Goal: Task Accomplishment & Management: Complete application form

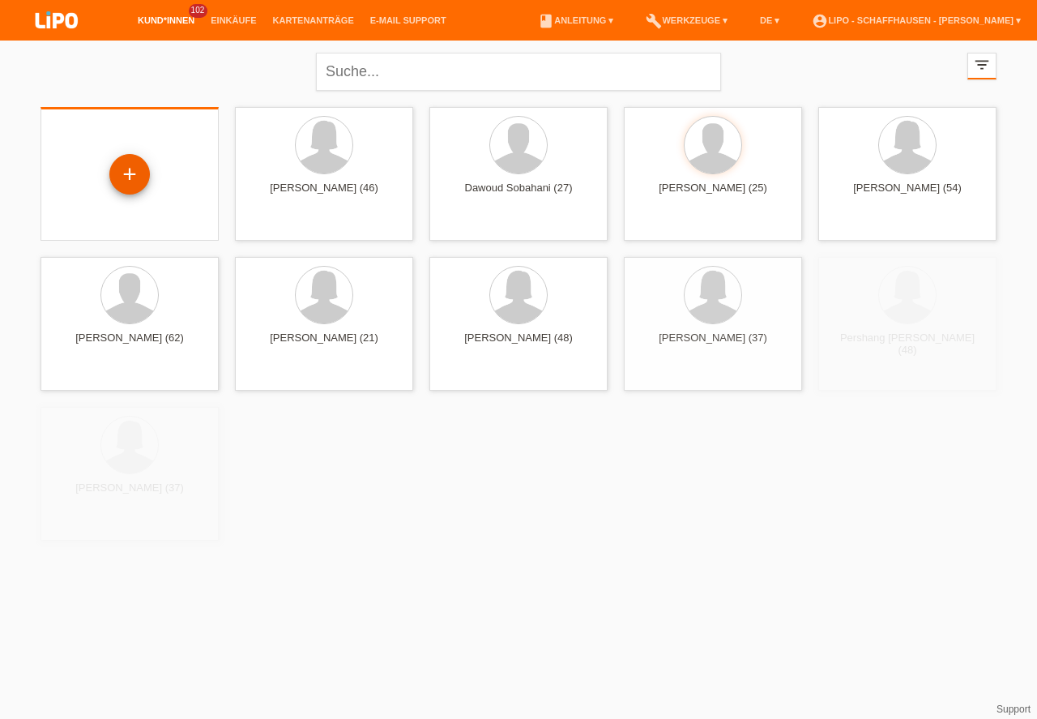
click at [143, 169] on div "+" at bounding box center [129, 174] width 39 height 28
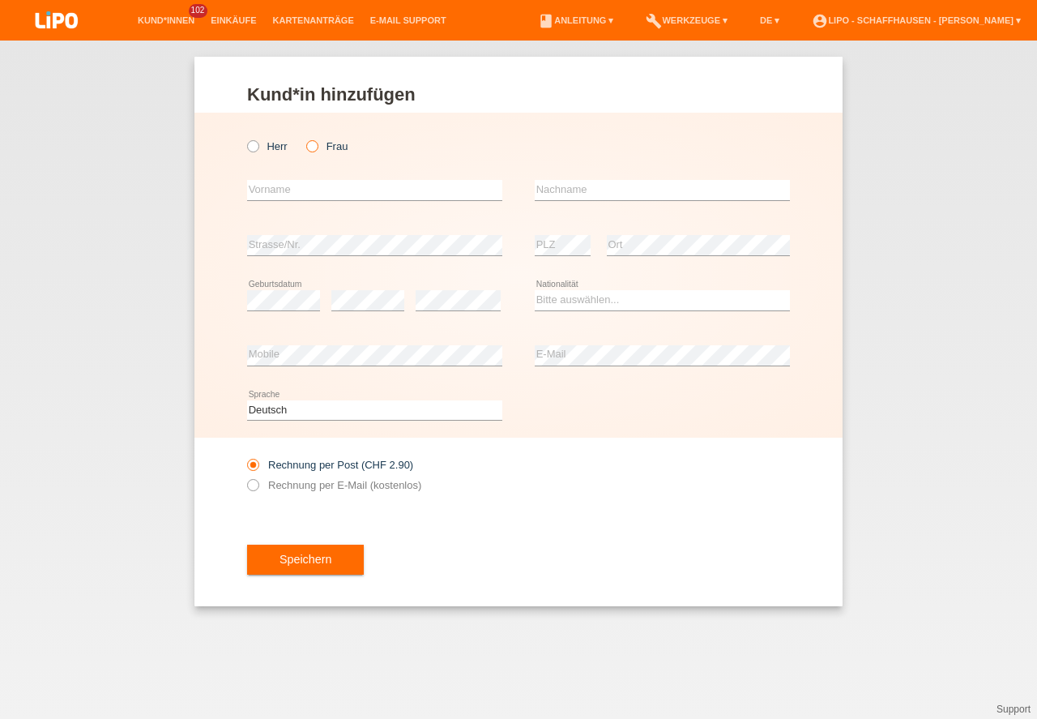
click at [304, 138] on icon at bounding box center [304, 138] width 0 height 0
click at [311, 144] on input "Frau" at bounding box center [311, 145] width 11 height 11
radio input "true"
click at [300, 181] on input "text" at bounding box center [374, 190] width 255 height 20
type input "P"
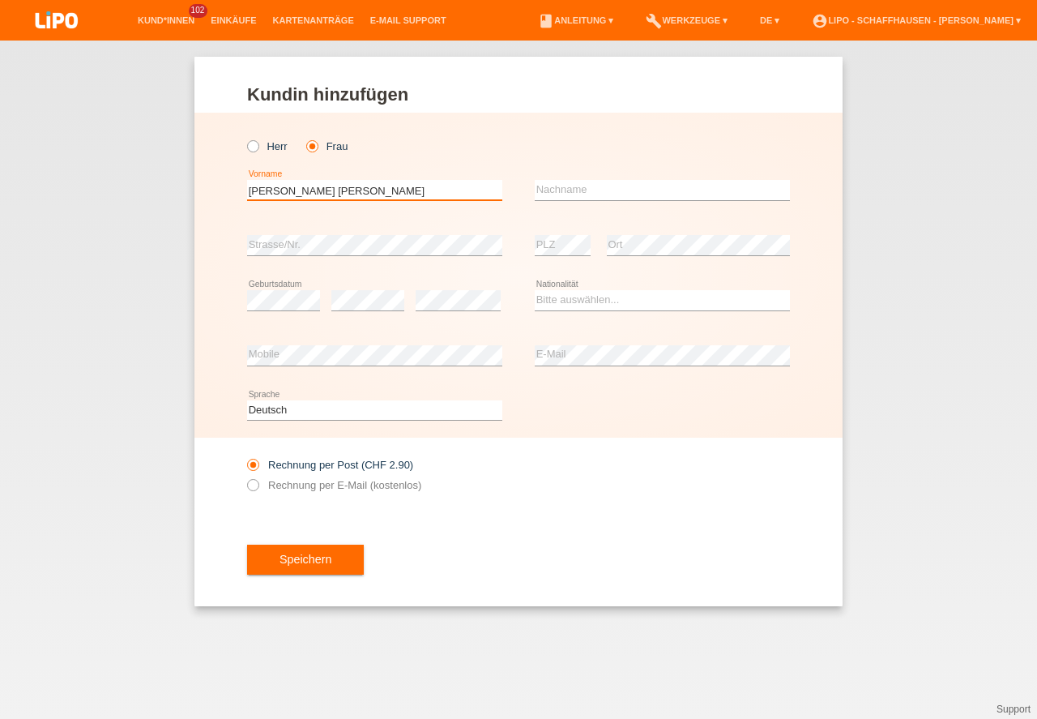
type input "Michele Stephanie"
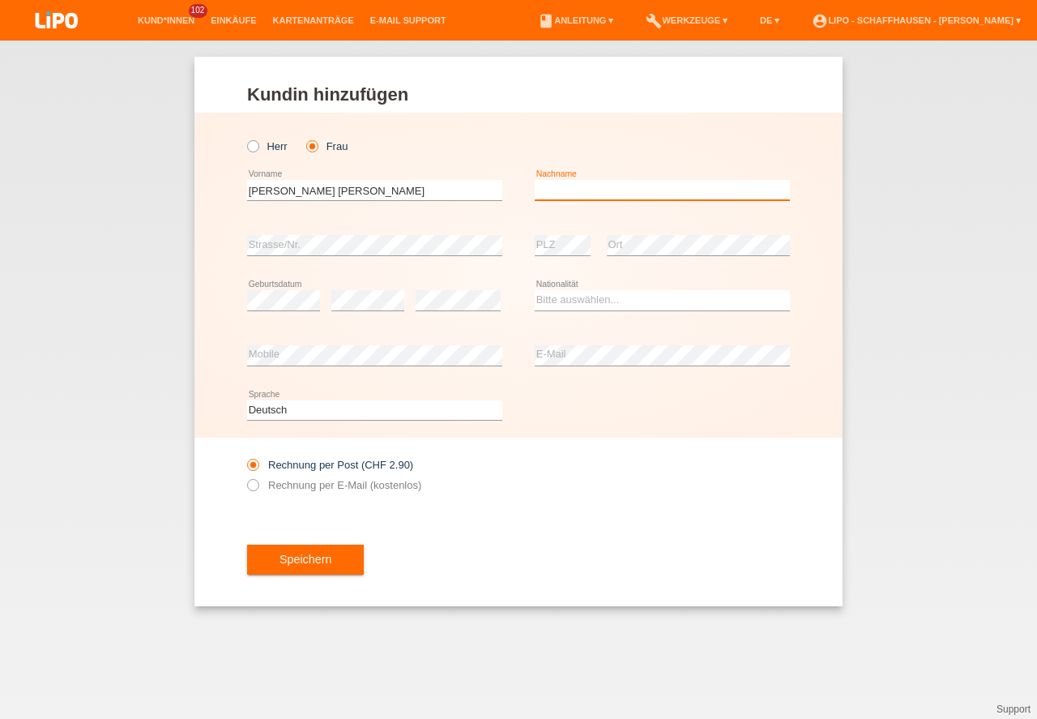
click at [583, 194] on input "text" at bounding box center [662, 190] width 255 height 20
type input "[PERSON_NAME]"
click at [634, 310] on icon at bounding box center [662, 310] width 255 height 1
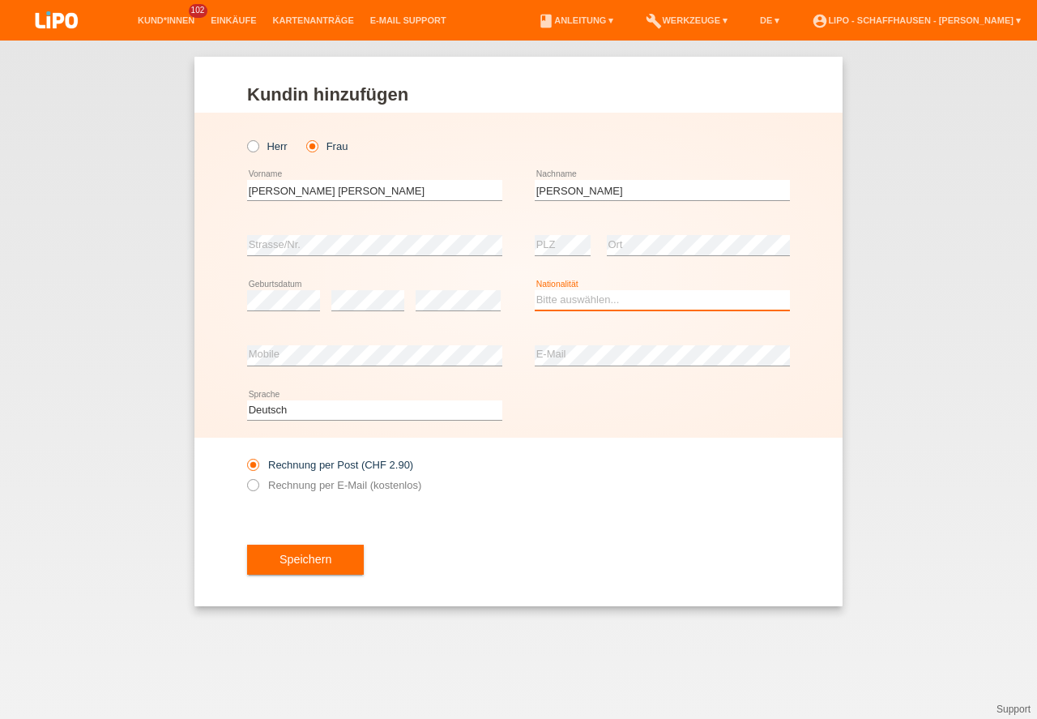
click at [633, 300] on select "Bitte auswählen... Schweiz Deutschland Liechtenstein Österreich ------------ Af…" at bounding box center [662, 299] width 255 height 19
select select "DE"
click at [0, 0] on option "Deutschland" at bounding box center [0, 0] width 0 height 0
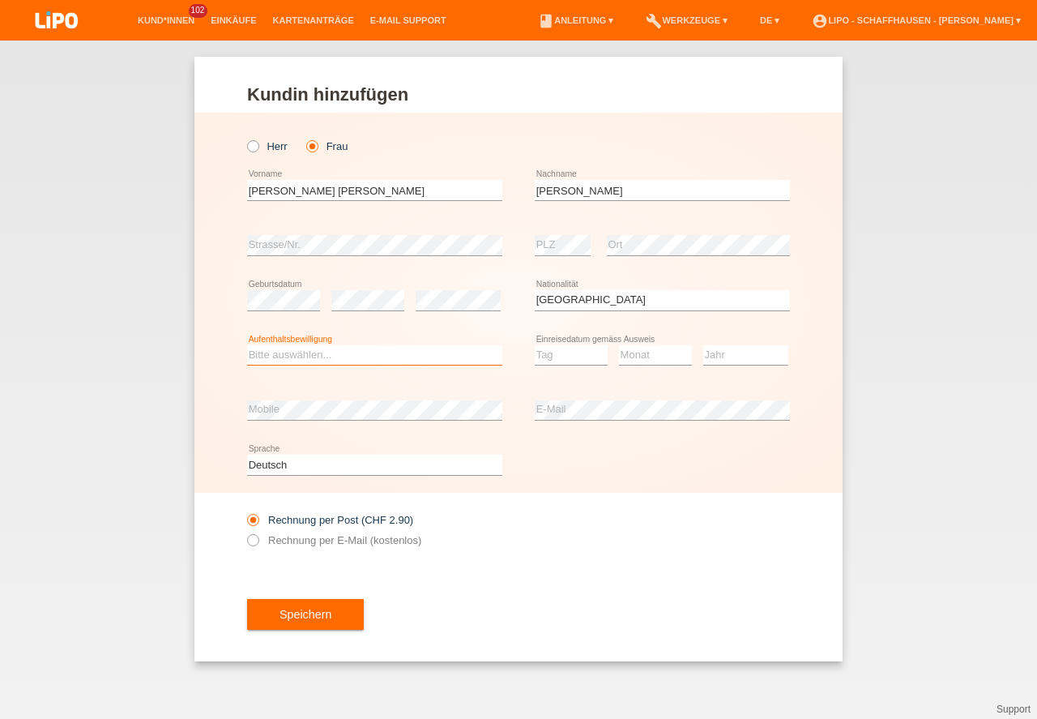
click at [314, 353] on select "Bitte auswählen... C B B - Flüchtlingsstatus Andere" at bounding box center [374, 354] width 255 height 19
select select "C"
click at [0, 0] on option "C" at bounding box center [0, 0] width 0 height 0
click at [553, 359] on select "Tag 01 02 03 04 05 06 07 08 09 10 11" at bounding box center [571, 354] width 73 height 19
click at [245, 395] on div "Herr Frau Michele Stephanie error Vorname Pohl error Nachname C" at bounding box center [518, 303] width 648 height 380
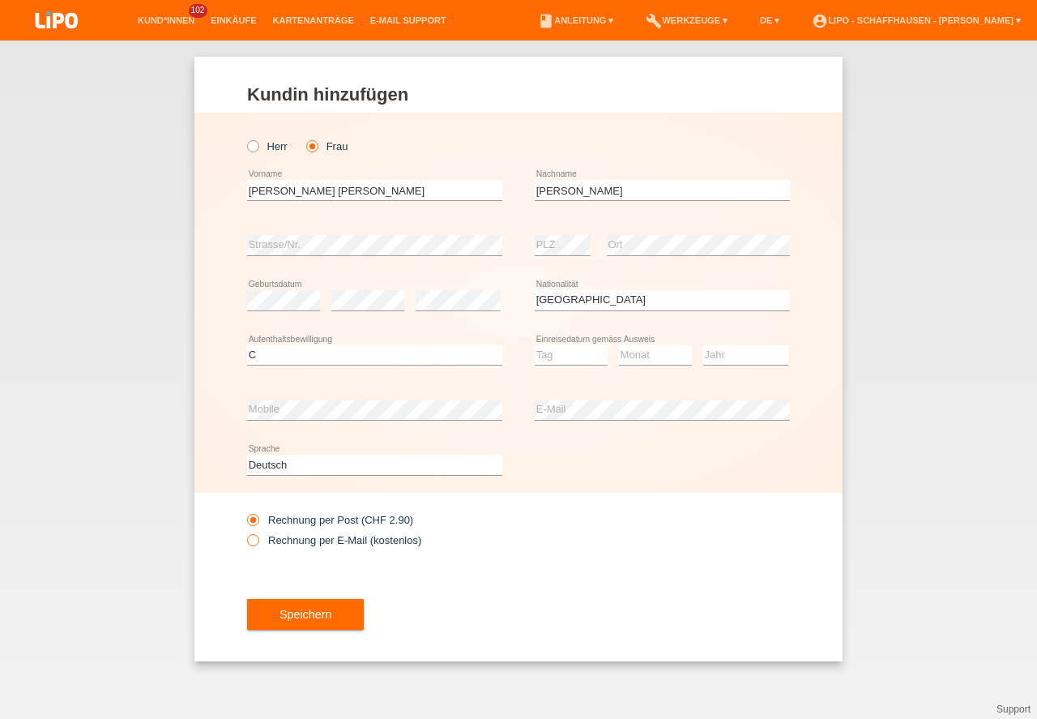
click at [378, 539] on label "Rechnung per E-Mail (kostenlos)" at bounding box center [334, 540] width 174 height 12
click at [258, 539] on input "Rechnung per E-Mail (kostenlos)" at bounding box center [252, 544] width 11 height 20
radio input "true"
click at [548, 348] on select "Tag 01 02 03 04 05 06 07 08 09 10 11" at bounding box center [571, 354] width 73 height 19
select select "01"
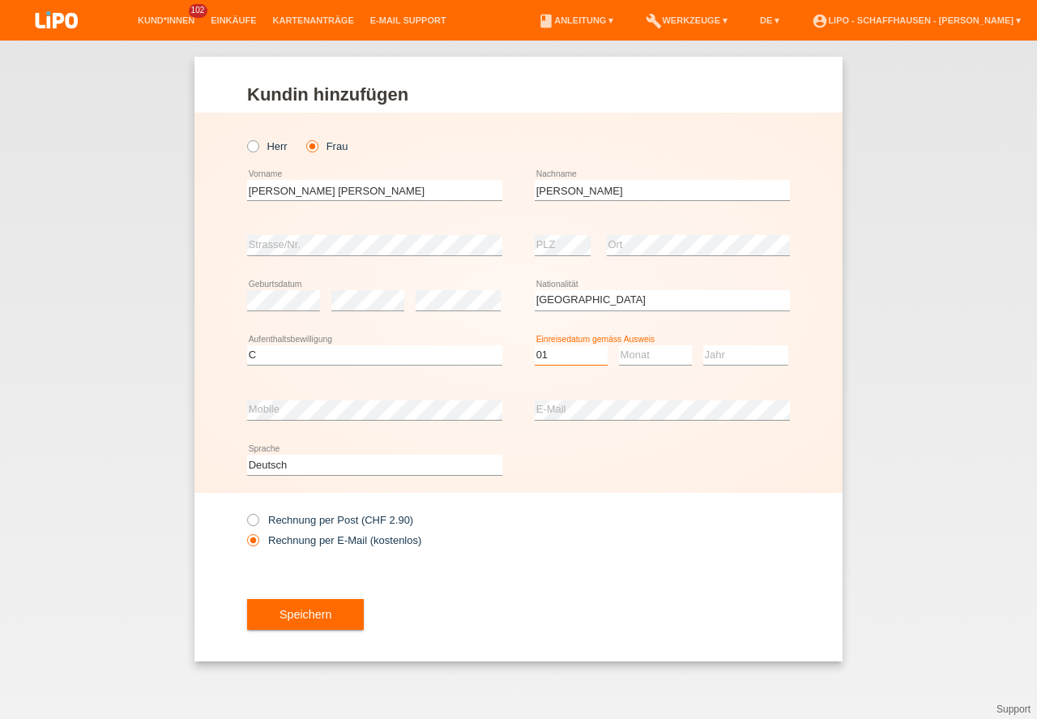
click at [0, 0] on option "01" at bounding box center [0, 0] width 0 height 0
click at [639, 354] on select "Monat 01 02 03 04 05 06 07 08 09 10 11" at bounding box center [655, 354] width 73 height 19
select select "07"
click at [0, 0] on option "07" at bounding box center [0, 0] width 0 height 0
click at [763, 352] on select "Jahr 2025 2024 2023 2022 2021 2020 2019 2018 2017 2016 2015 2014 2013 2012 2011…" at bounding box center [745, 354] width 85 height 19
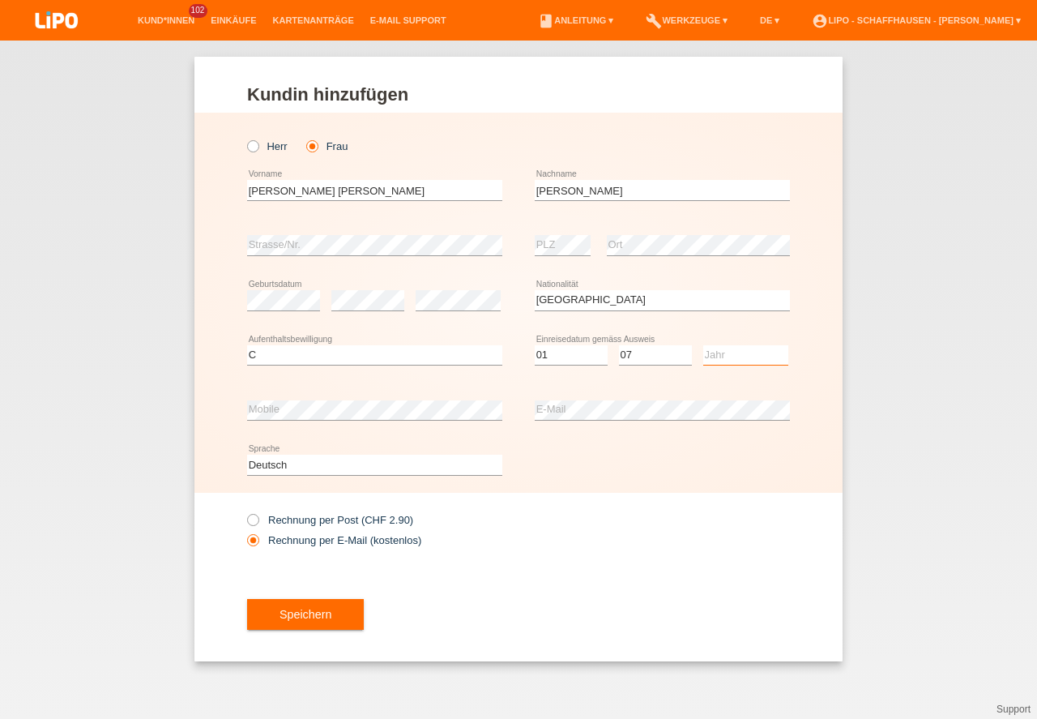
select select "2005"
click at [0, 0] on option "2005" at bounding box center [0, 0] width 0 height 0
click at [297, 608] on button "Speichern" at bounding box center [305, 614] width 117 height 31
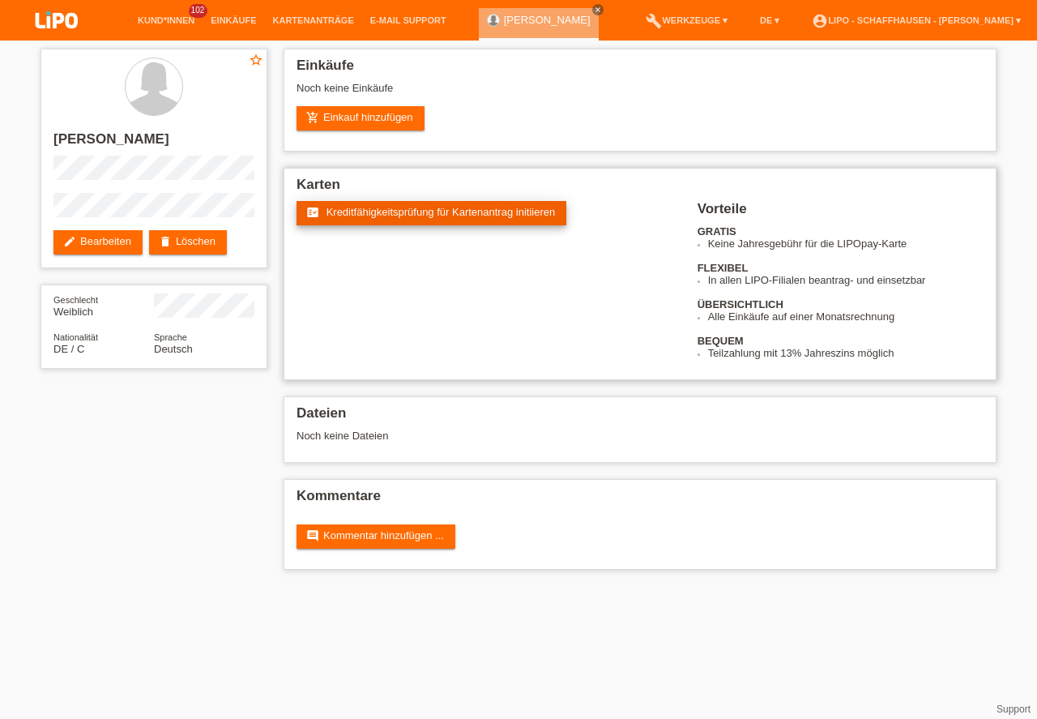
drag, startPoint x: 379, startPoint y: 193, endPoint x: 375, endPoint y: 216, distance: 23.0
click at [378, 194] on h2 "Karten" at bounding box center [640, 189] width 687 height 24
click at [375, 216] on span "Kreditfähigkeitsprüfung für Kartenantrag initiieren" at bounding box center [441, 212] width 229 height 12
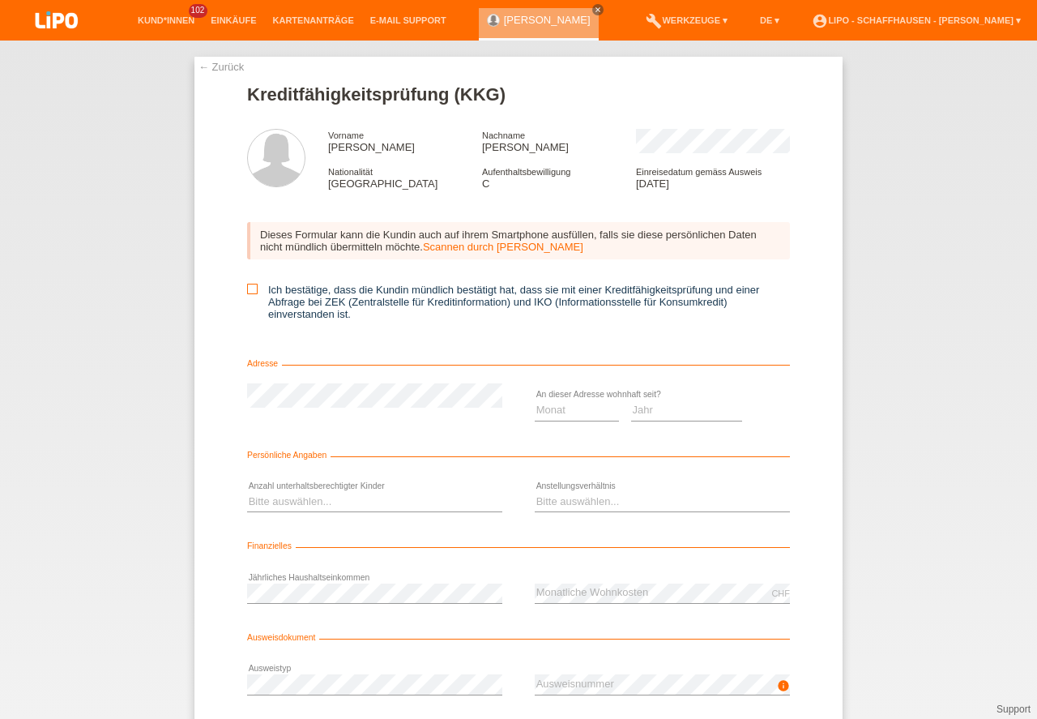
click at [254, 293] on input "Ich bestätige, dass die Kundin mündlich bestätigt hat, dass sie mit einer Kredi…" at bounding box center [252, 289] width 11 height 11
checkbox input "true"
click at [578, 412] on select "Monat 01 02 03 04 05 06 07 08 09 10" at bounding box center [577, 409] width 84 height 19
click at [658, 406] on select "Jahr 2025 2024 2023 2022 2021 2020 2019 2018 2017 2016 2015 2014 2013 2012 2011…" at bounding box center [687, 409] width 112 height 19
click at [662, 416] on select "Jahr 2025 2024 2023 2022 2021 2020 2019 2018 2017 2016 2015 2014 2013 2012 2011…" at bounding box center [687, 409] width 112 height 19
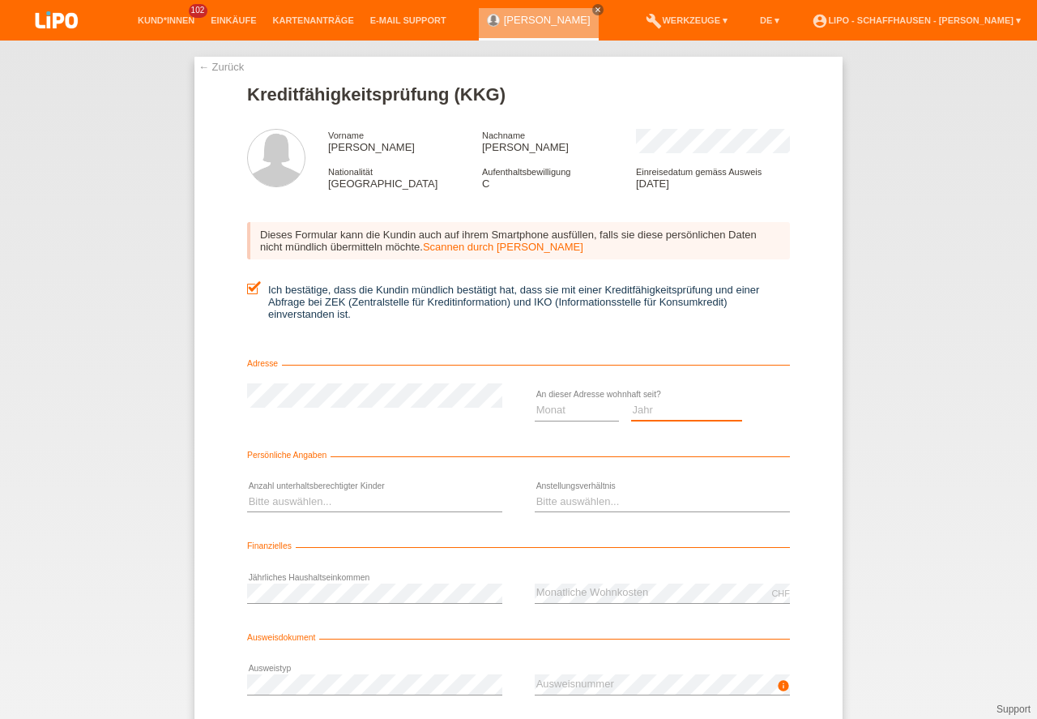
select select "2020"
click at [0, 0] on option "2020" at bounding box center [0, 0] width 0 height 0
click at [588, 405] on select "Monat 01 02 03 04 05 06 07 08 09 10" at bounding box center [577, 409] width 84 height 19
select select "03"
click at [0, 0] on option "03" at bounding box center [0, 0] width 0 height 0
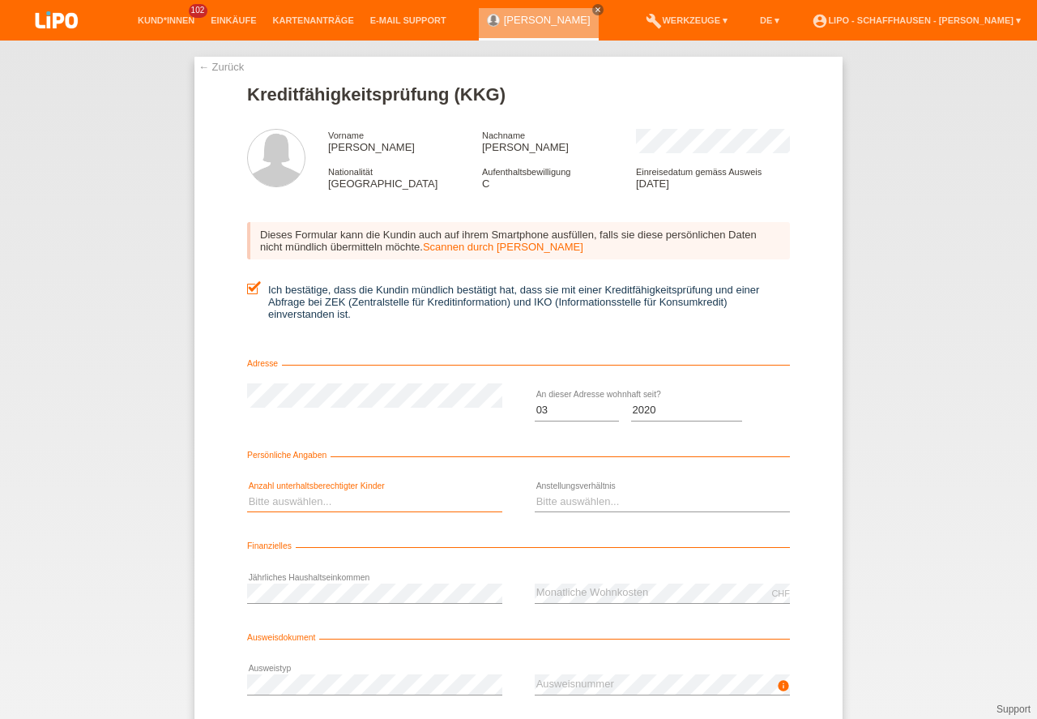
click at [417, 506] on select "Bitte auswählen... 0 1 2 3 4 5 6 7 8 9" at bounding box center [374, 501] width 255 height 19
select select "0"
click at [0, 0] on option "0" at bounding box center [0, 0] width 0 height 0
click at [612, 497] on select "Bitte auswählen... Unbefristet Befristet Lehrling/Student Pensioniert Nicht arb…" at bounding box center [662, 501] width 255 height 19
select select "TEMPORARY"
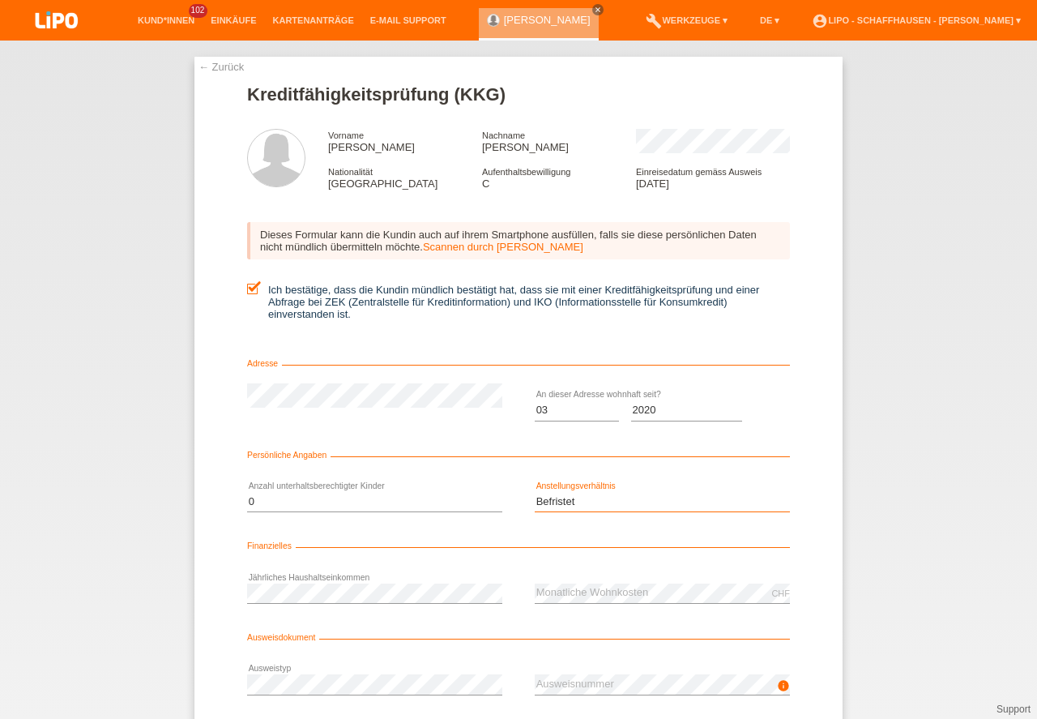
click at [0, 0] on option "Befristet" at bounding box center [0, 0] width 0 height 0
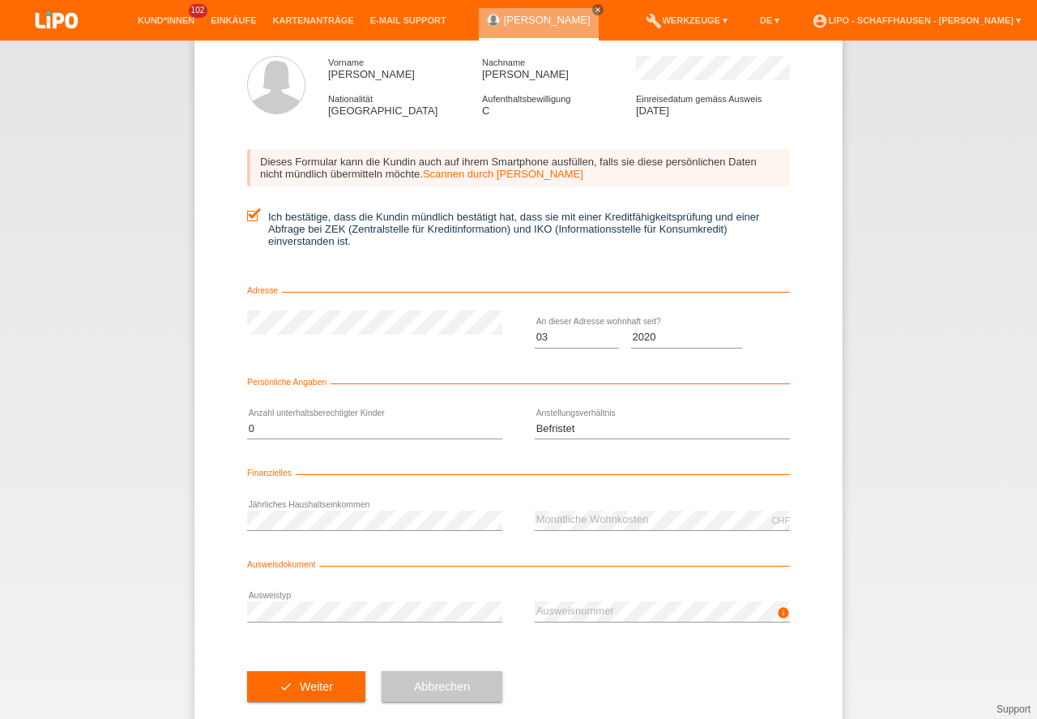
click at [782, 616] on icon "info" at bounding box center [783, 612] width 13 height 13
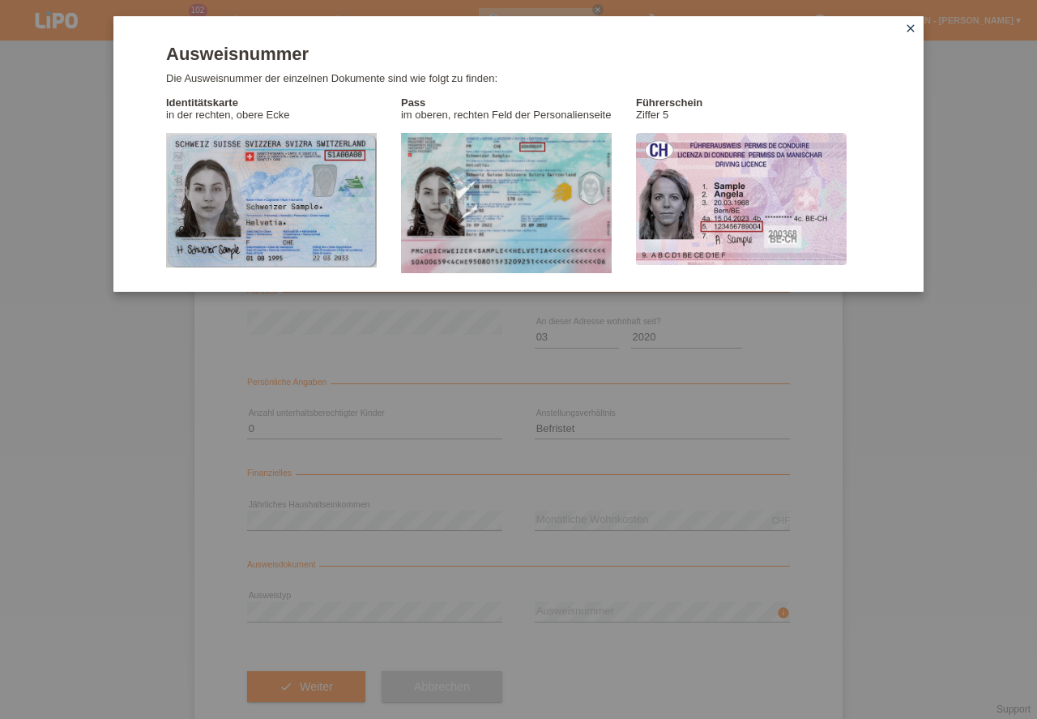
click at [781, 617] on div "Ausweisnummer Die Ausweisnummer der einzelnen Dokumente sind wie folgt zu finde…" at bounding box center [518, 359] width 1037 height 719
click at [911, 26] on icon "close" at bounding box center [910, 28] width 13 height 13
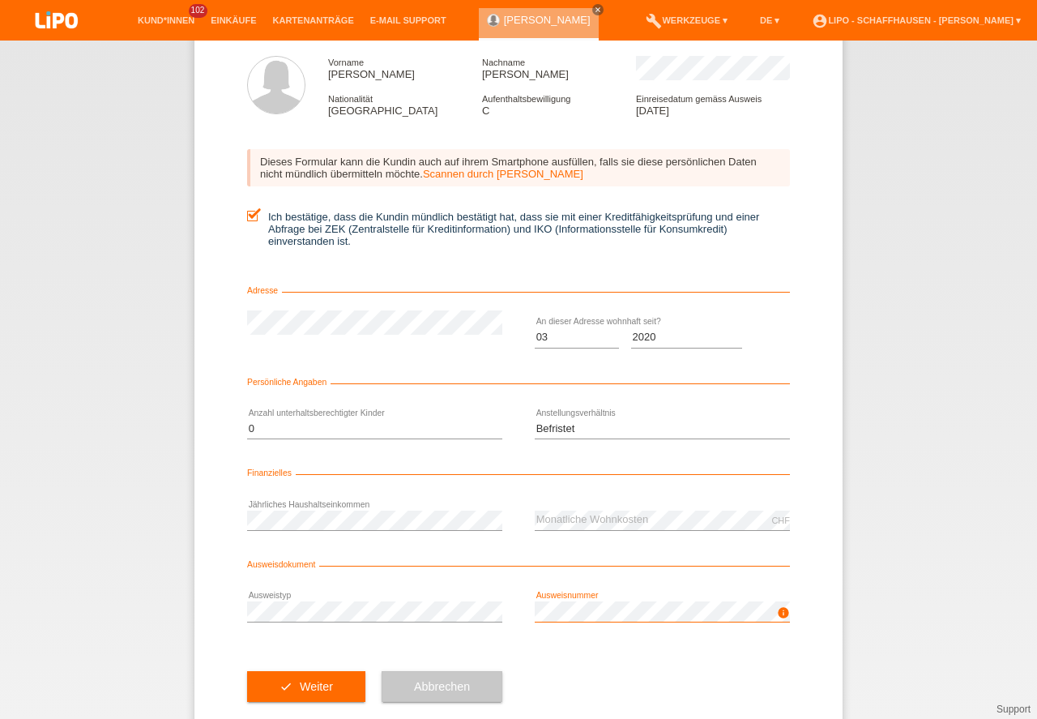
scroll to position [107, 0]
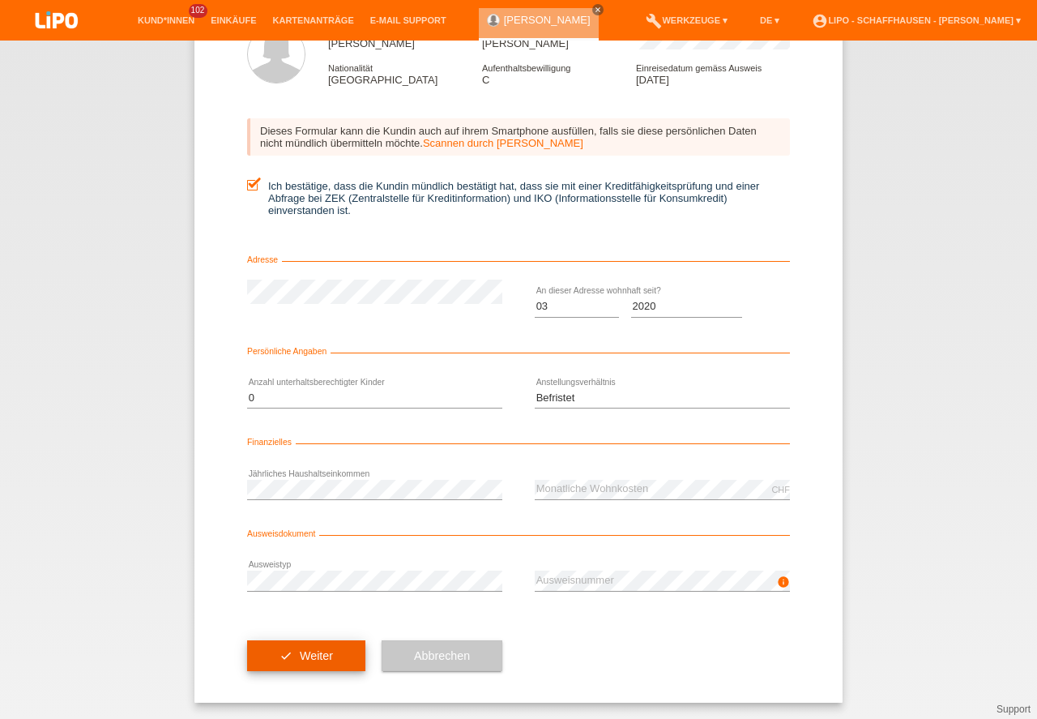
click at [314, 647] on button "check Weiter" at bounding box center [306, 655] width 118 height 31
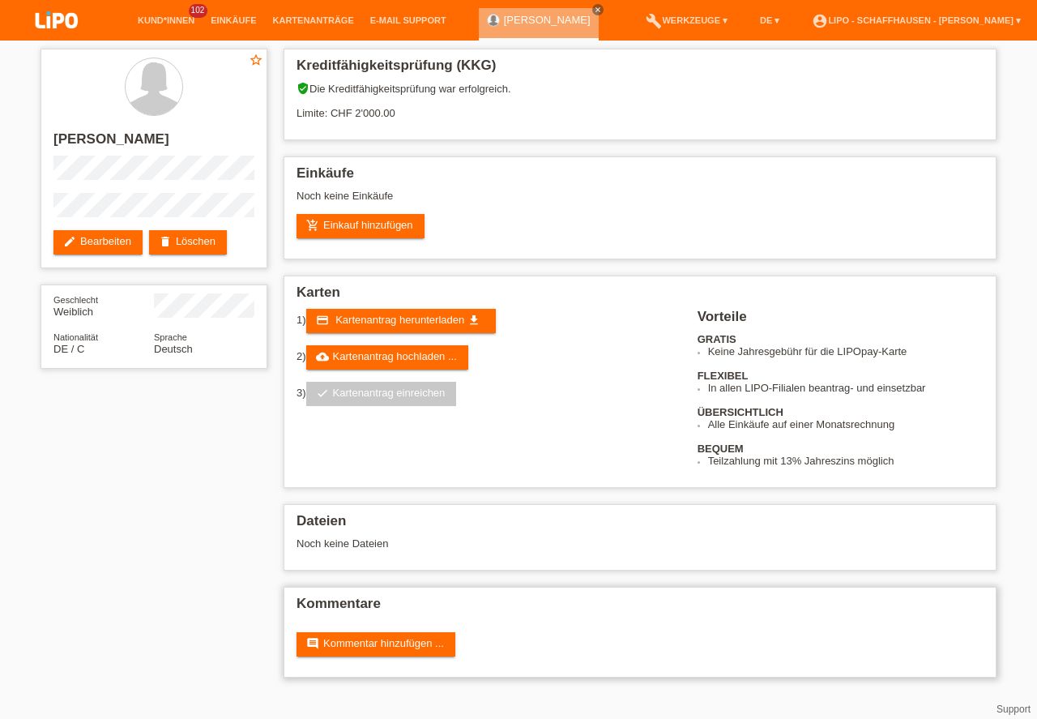
click at [570, 639] on div "comment Kommentar hinzufügen ..." at bounding box center [640, 644] width 687 height 24
click at [485, 322] on link "credit_card Kartenantrag herunterladen get_app" at bounding box center [401, 321] width 190 height 24
click at [412, 209] on div "Noch keine Einkäufe" at bounding box center [640, 202] width 687 height 24
click at [412, 216] on link "add_shopping_cart Einkauf hinzufügen" at bounding box center [361, 226] width 128 height 24
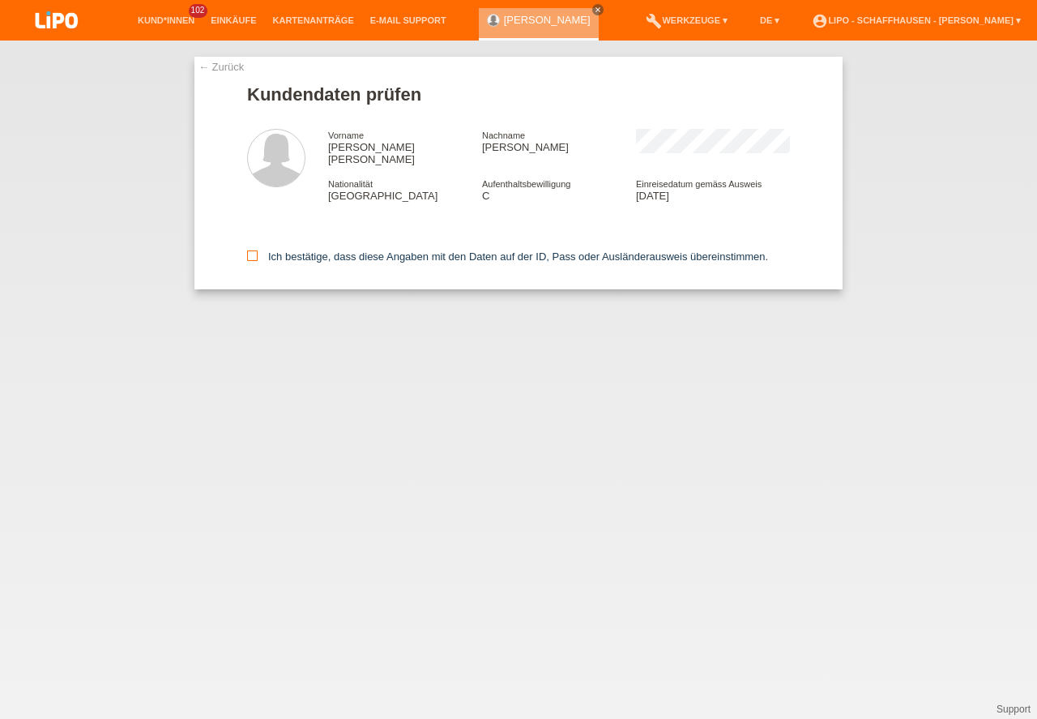
click at [320, 250] on label "Ich bestätige, dass diese Angaben mit den Daten auf der ID, Pass oder Ausländer…" at bounding box center [507, 256] width 521 height 12
click at [258, 250] on input "Ich bestätige, dass diese Angaben mit den Daten auf der ID, Pass oder Ausländer…" at bounding box center [252, 255] width 11 height 11
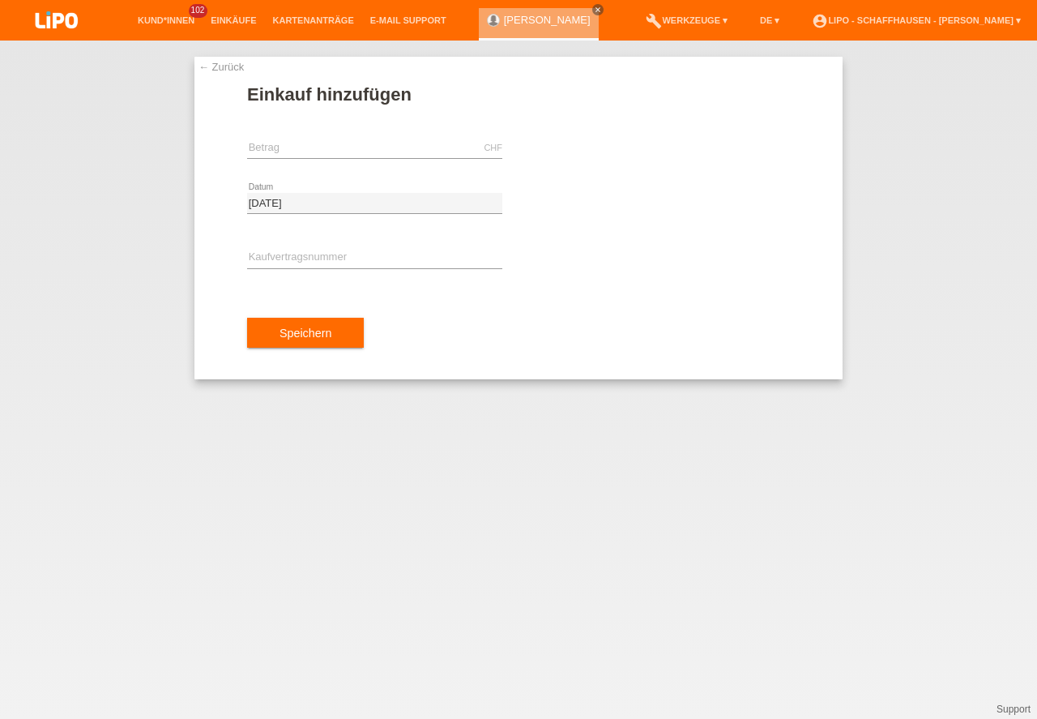
click at [326, 162] on div "CHF error [GEOGRAPHIC_DATA]" at bounding box center [374, 148] width 255 height 55
click at [326, 150] on input "text" at bounding box center [374, 148] width 255 height 20
type input "143.75"
click at [363, 275] on div "error Kaufvertragsnummer" at bounding box center [374, 258] width 255 height 55
click at [374, 265] on input "text" at bounding box center [374, 258] width 255 height 20
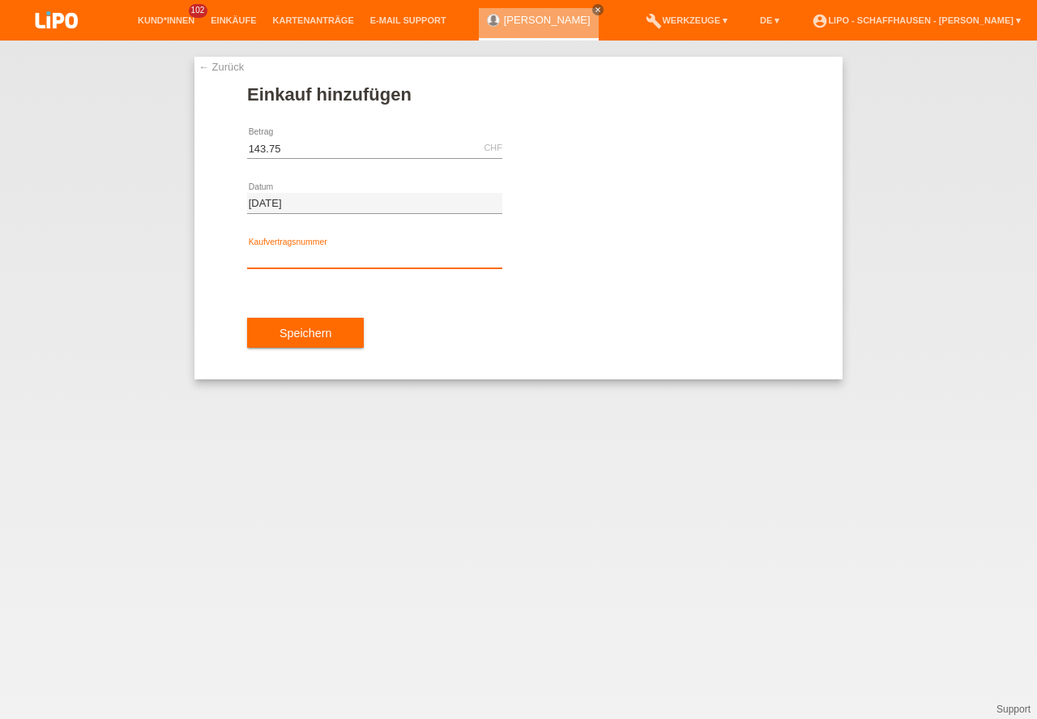
type input "y"
type input "YJ4NHB"
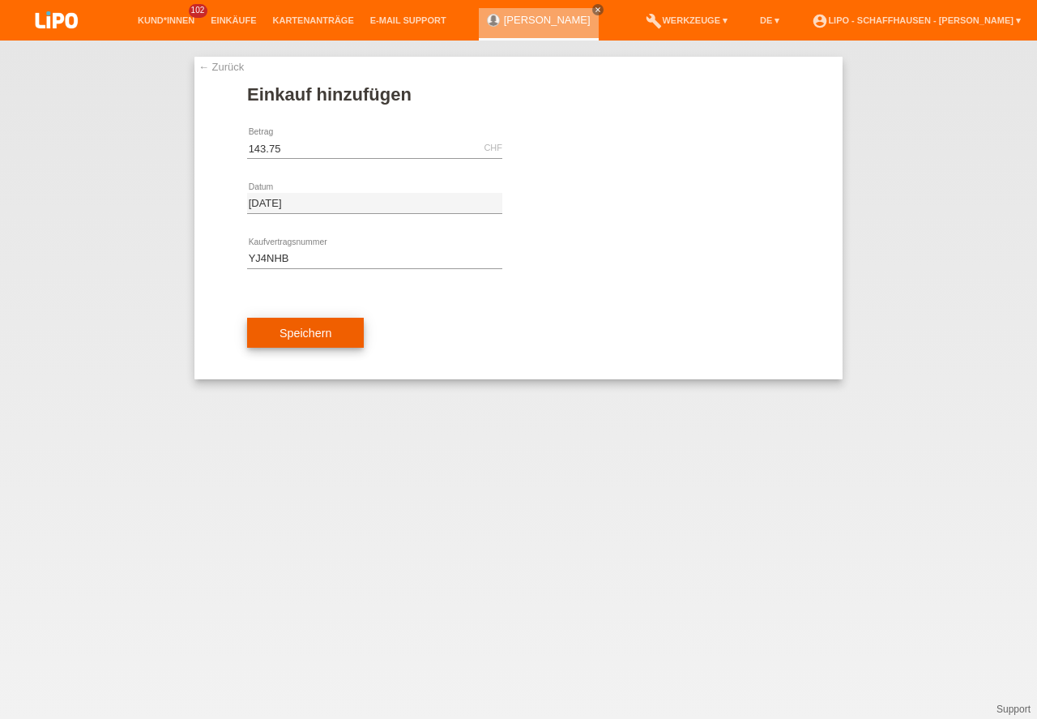
click at [283, 333] on button "Speichern" at bounding box center [305, 333] width 117 height 31
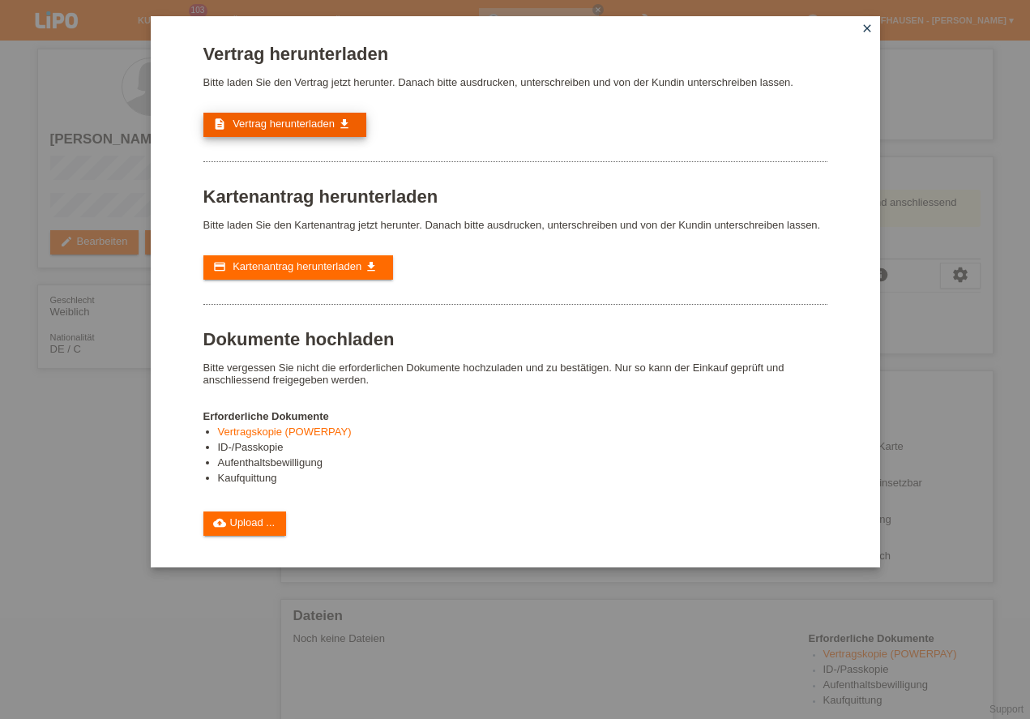
click at [277, 115] on link "description Vertrag herunterladen get_app" at bounding box center [284, 125] width 163 height 24
click at [871, 27] on icon "close" at bounding box center [866, 28] width 13 height 13
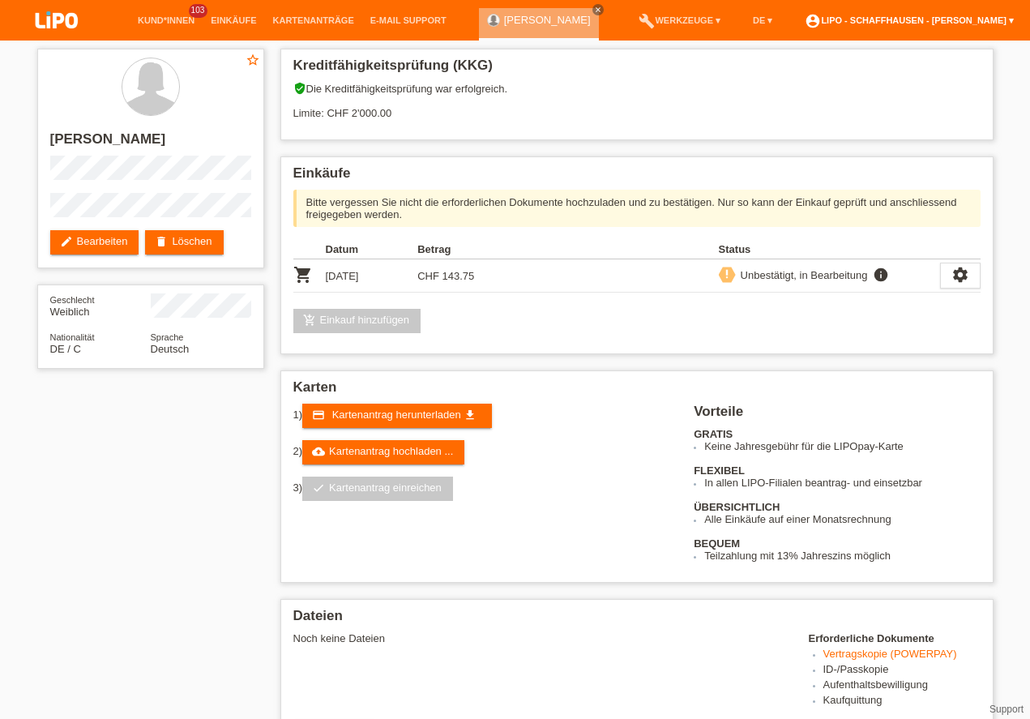
click at [950, 21] on link "account_circle LIPO - Schaffhausen - [PERSON_NAME] ▾" at bounding box center [908, 20] width 225 height 10
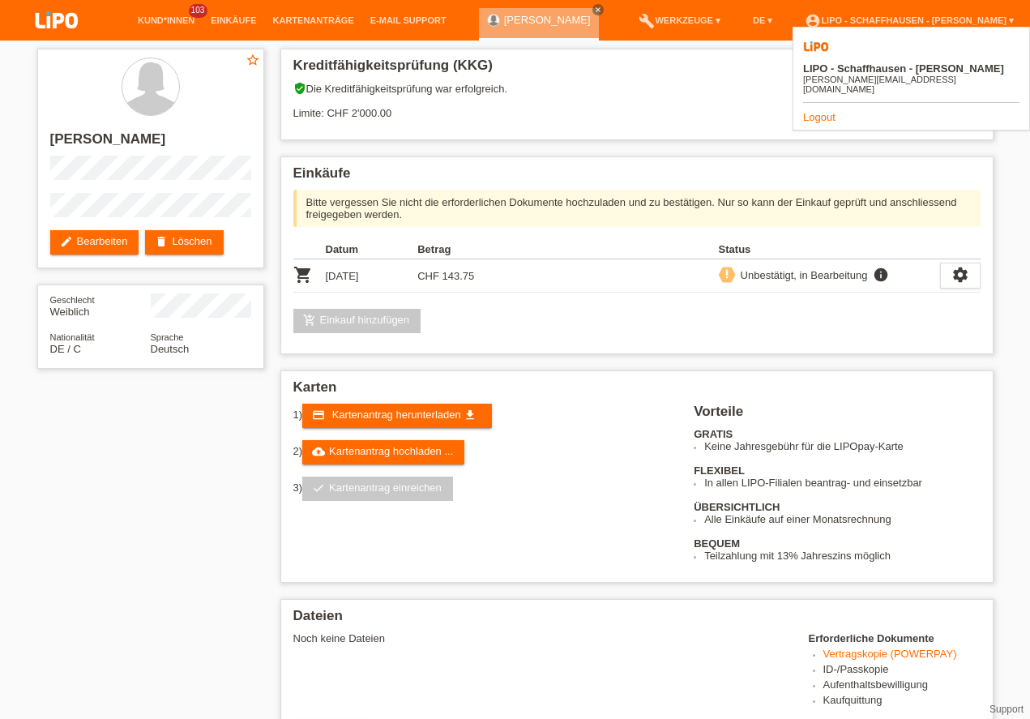
click at [824, 111] on link "Logout" at bounding box center [819, 117] width 32 height 12
